Goal: Navigation & Orientation: Find specific page/section

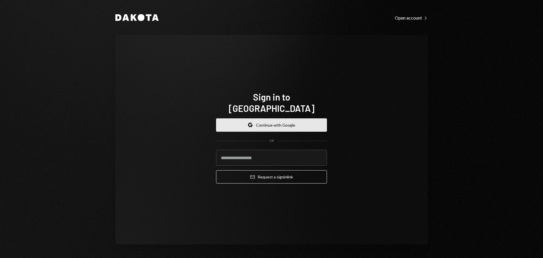
click at [288, 118] on button "Google Continue with Google" at bounding box center [271, 124] width 111 height 13
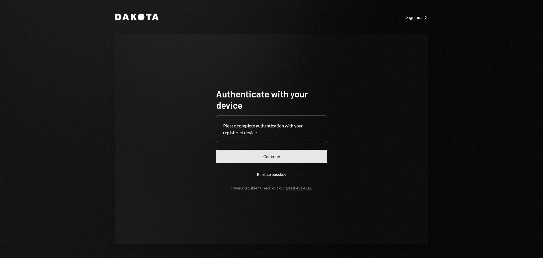
click at [269, 161] on button "Continue" at bounding box center [271, 156] width 111 height 13
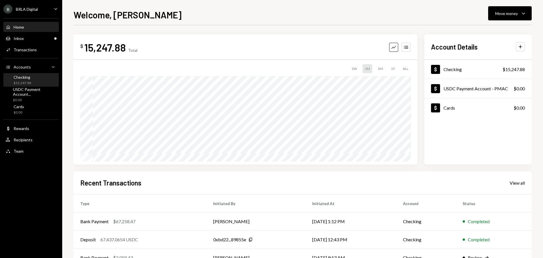
click at [26, 81] on div "$15,247.88" at bounding box center [23, 83] width 18 height 5
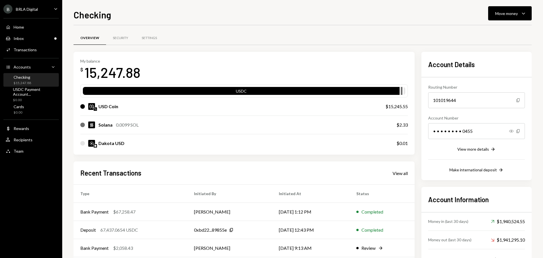
click at [30, 79] on div "Checking" at bounding box center [23, 77] width 18 height 5
click at [121, 39] on div "Security" at bounding box center [120, 38] width 15 height 5
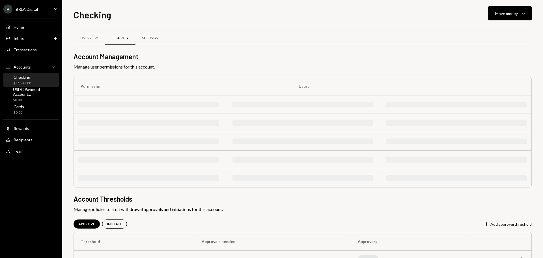
click at [156, 39] on div "Settings" at bounding box center [149, 38] width 15 height 5
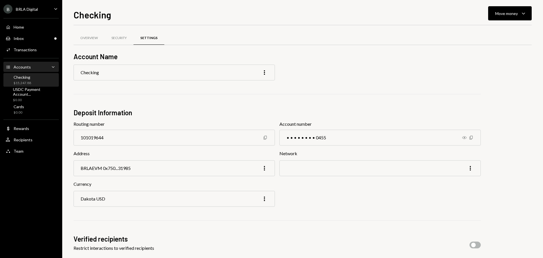
click at [36, 67] on div "Accounts Accounts Caret Down" at bounding box center [31, 67] width 51 height 6
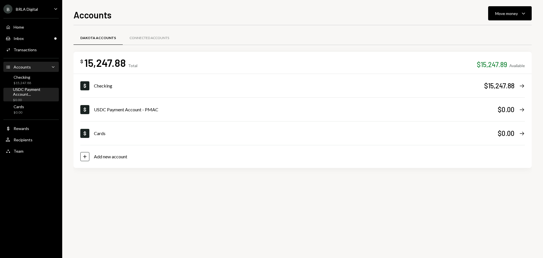
click at [29, 94] on div "USDC Payment Account..." at bounding box center [35, 92] width 44 height 10
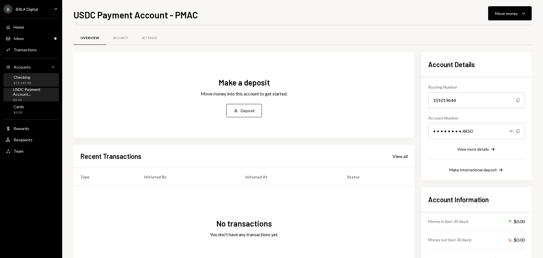
click at [28, 78] on div "Checking" at bounding box center [23, 77] width 18 height 5
